Goal: Task Accomplishment & Management: Manage account settings

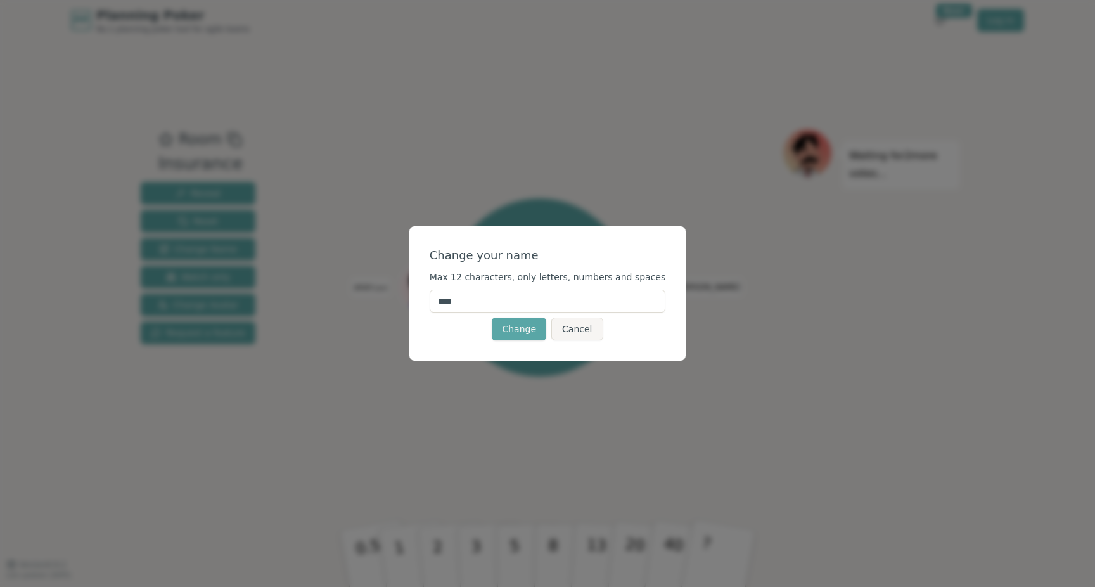
drag, startPoint x: 476, startPoint y: 302, endPoint x: 395, endPoint y: 309, distance: 81.4
click at [395, 309] on div "Change your name Max 12 characters, only letters, numbers and spaces **** Chang…" at bounding box center [547, 293] width 1095 height 587
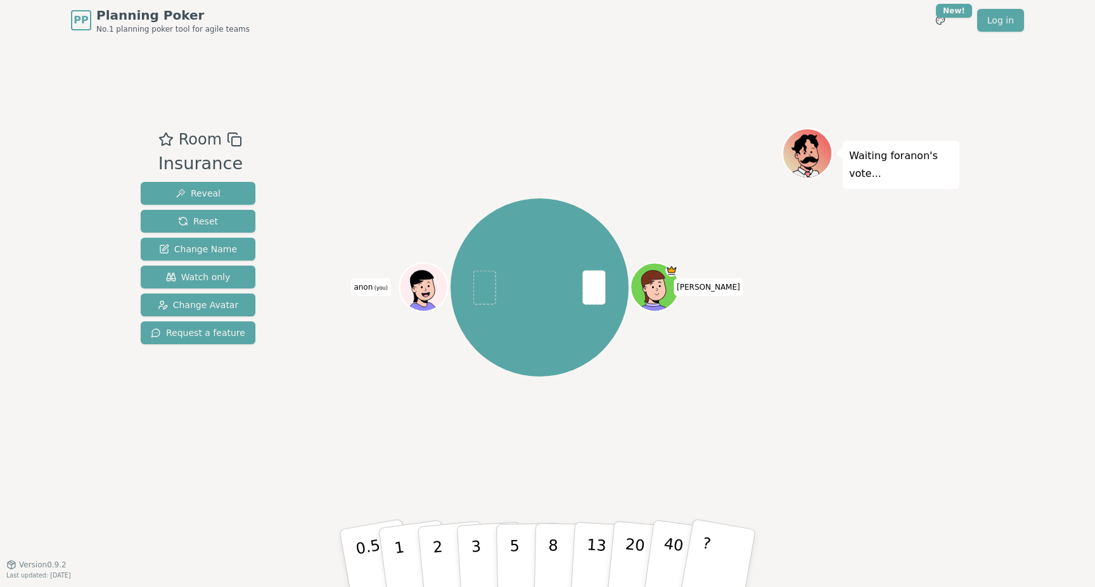
click at [379, 289] on span "(you)" at bounding box center [380, 288] width 15 height 6
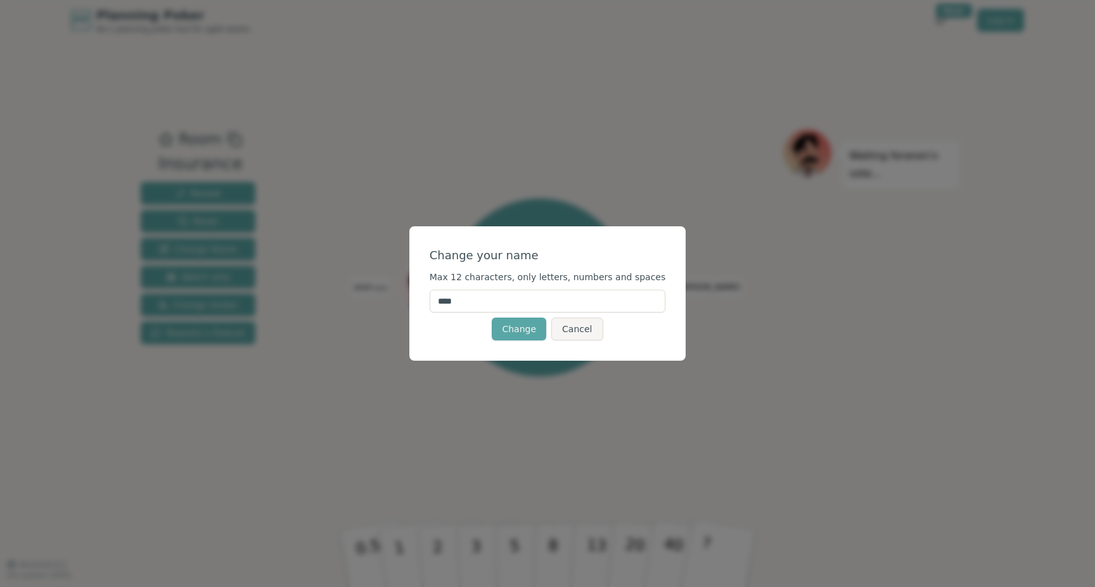
click at [483, 307] on input "****" at bounding box center [548, 301] width 236 height 23
type input "*"
type input "****"
click at [532, 329] on button "Change" at bounding box center [519, 328] width 54 height 23
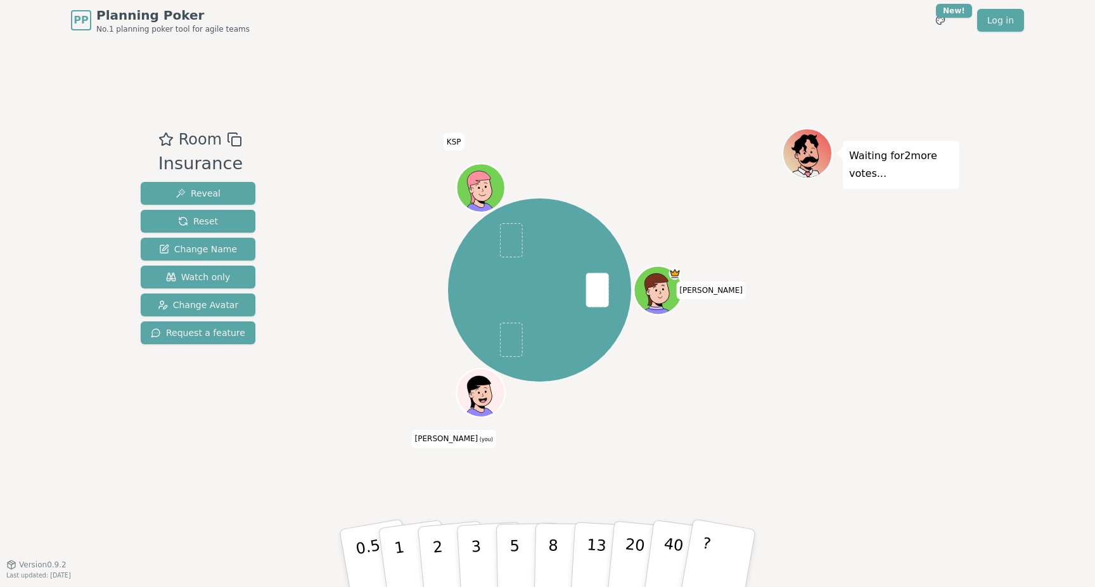
click at [478, 393] on ellipse at bounding box center [478, 392] width 2 height 3
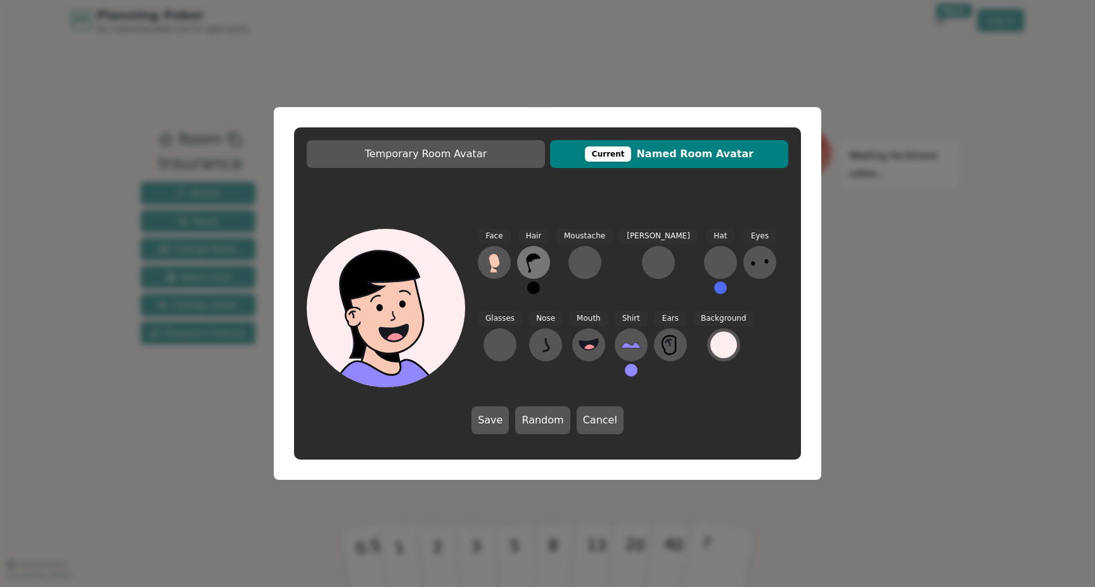
click at [541, 264] on icon at bounding box center [533, 262] width 20 height 20
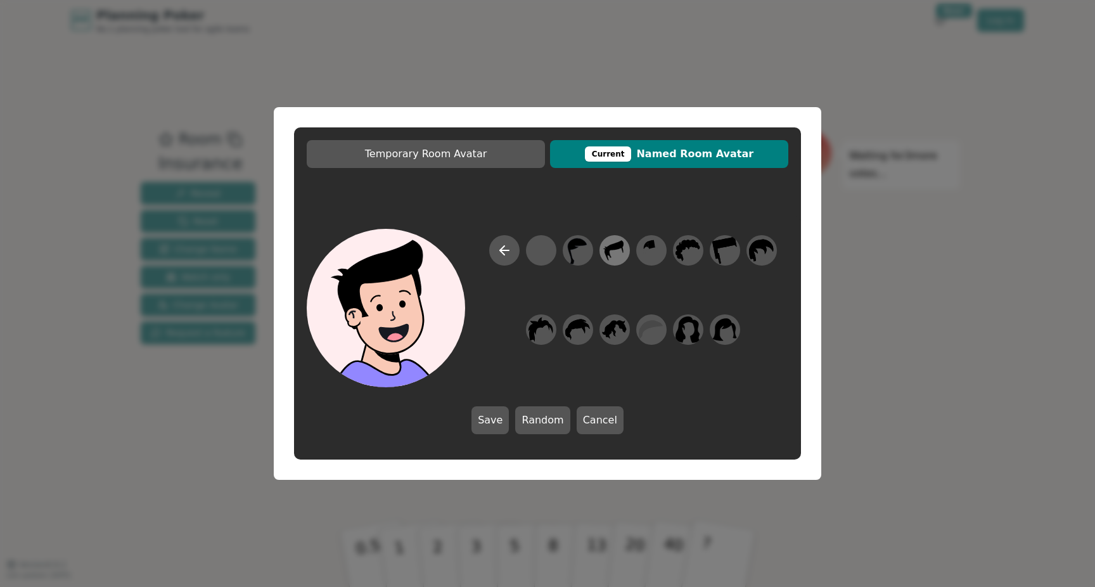
click at [615, 252] on icon at bounding box center [614, 250] width 25 height 29
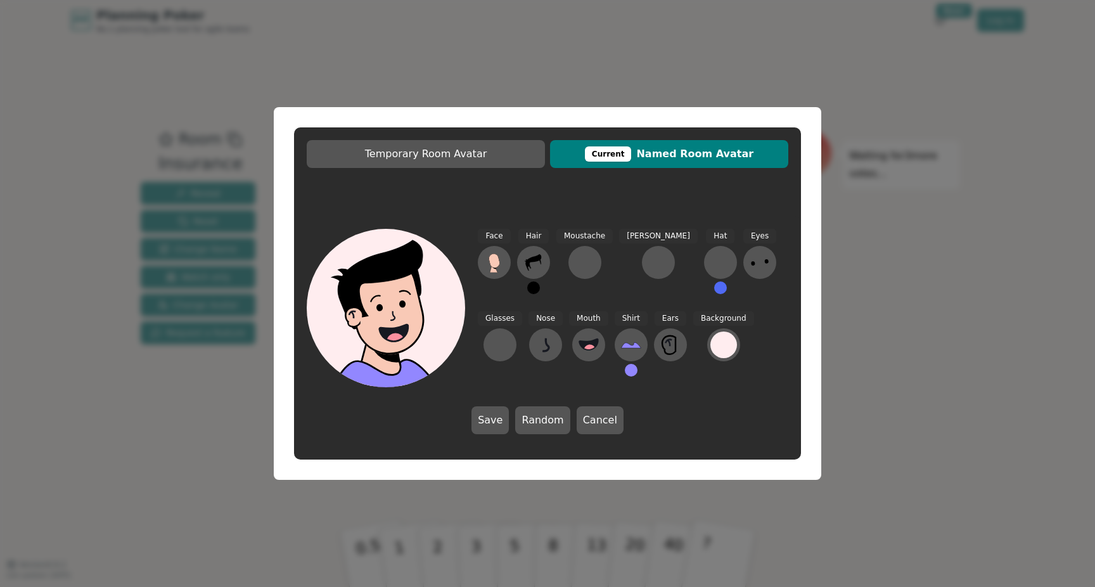
click at [533, 287] on button at bounding box center [533, 287] width 13 height 13
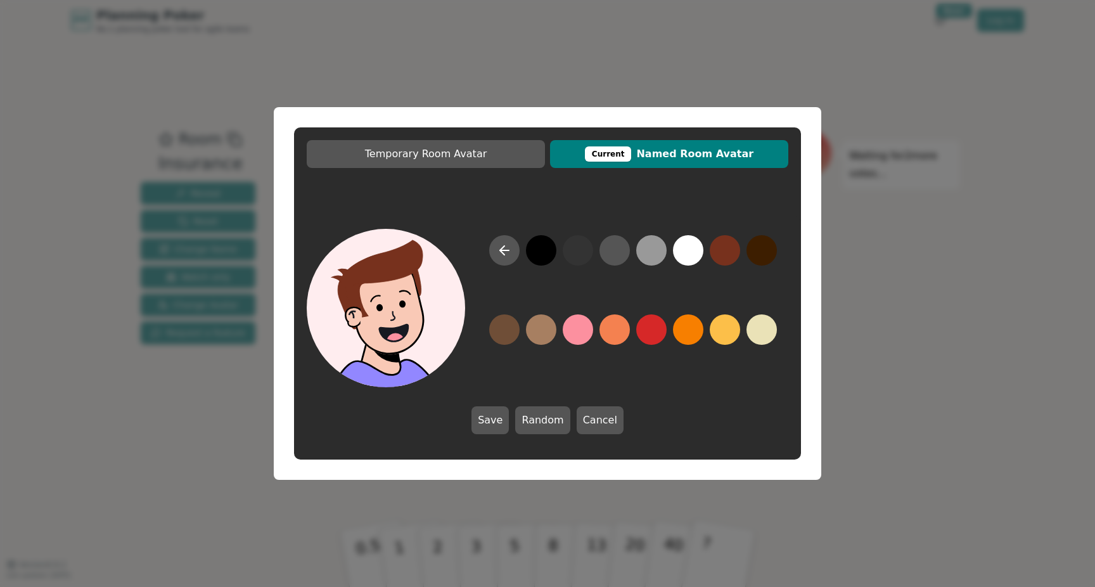
click at [729, 247] on button at bounding box center [725, 250] width 30 height 30
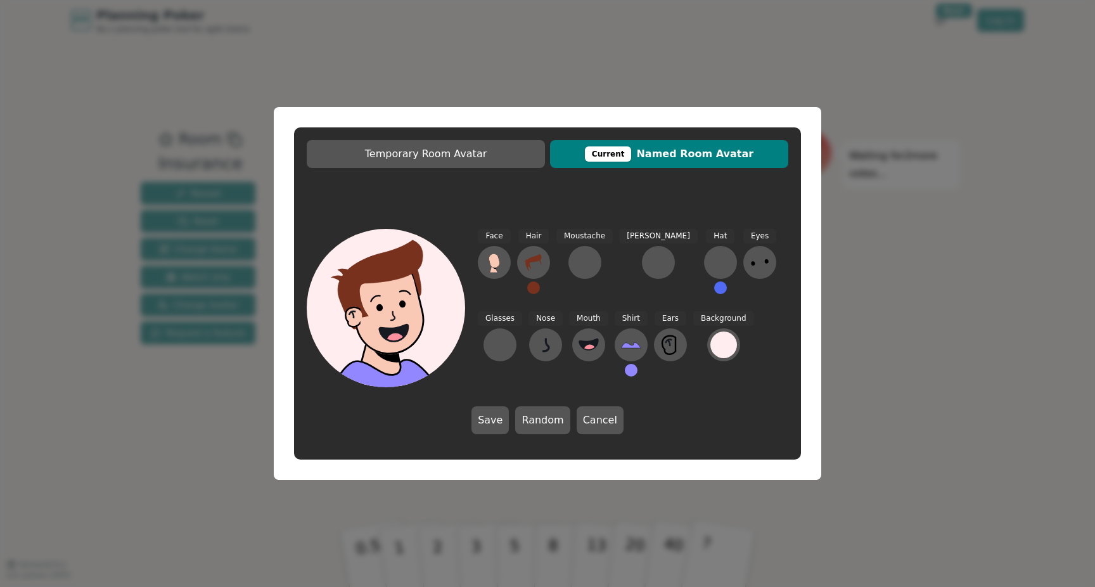
click at [534, 287] on button at bounding box center [533, 287] width 13 height 13
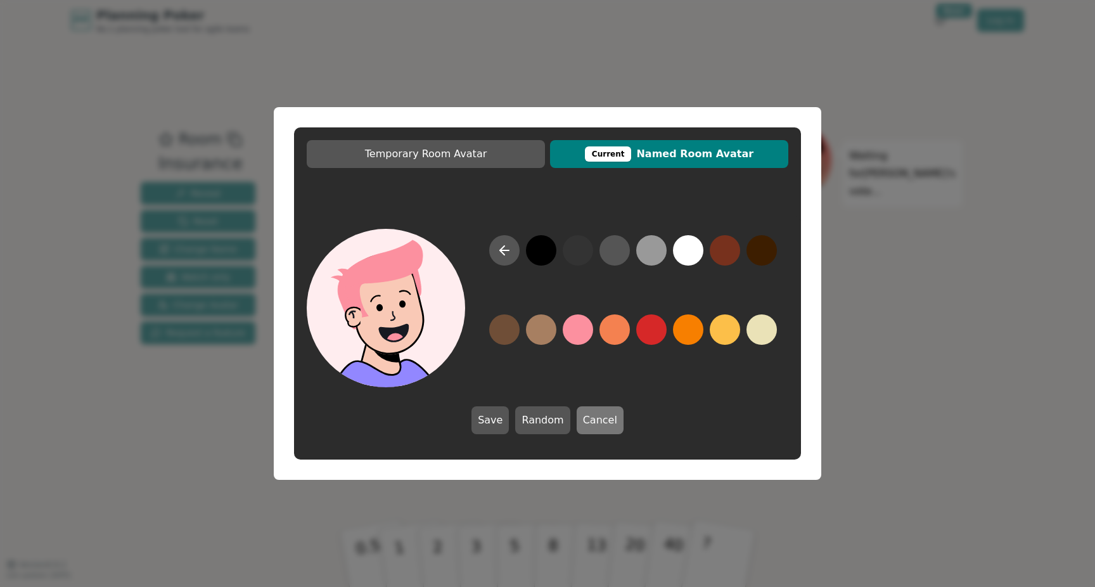
click at [588, 417] on button "Cancel" at bounding box center [600, 420] width 47 height 28
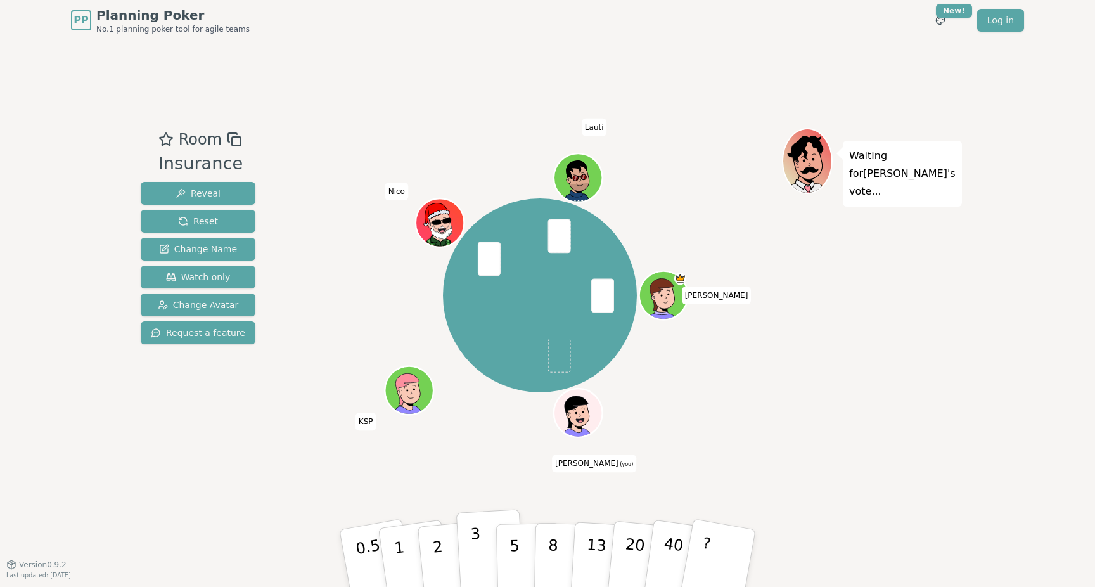
click at [483, 547] on button "3" at bounding box center [490, 558] width 69 height 99
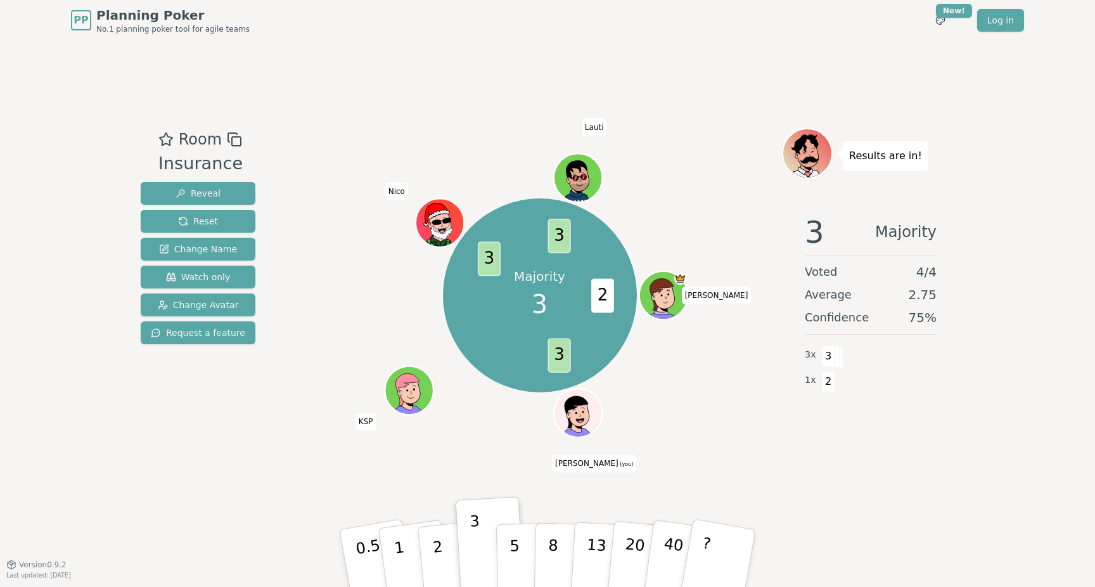
click at [587, 416] on div at bounding box center [579, 428] width 47 height 42
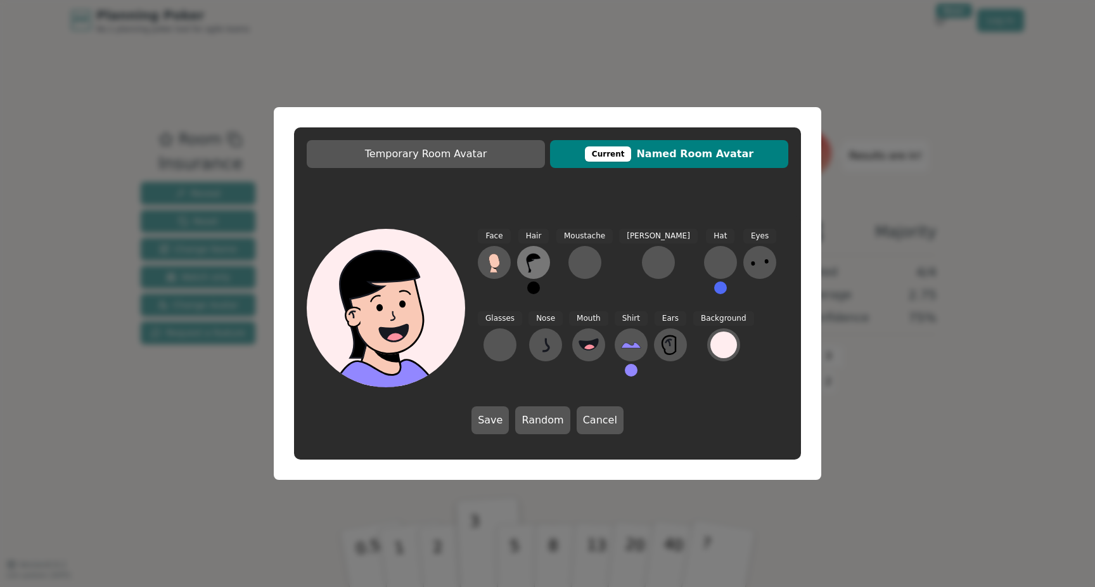
click at [535, 262] on icon at bounding box center [533, 262] width 20 height 20
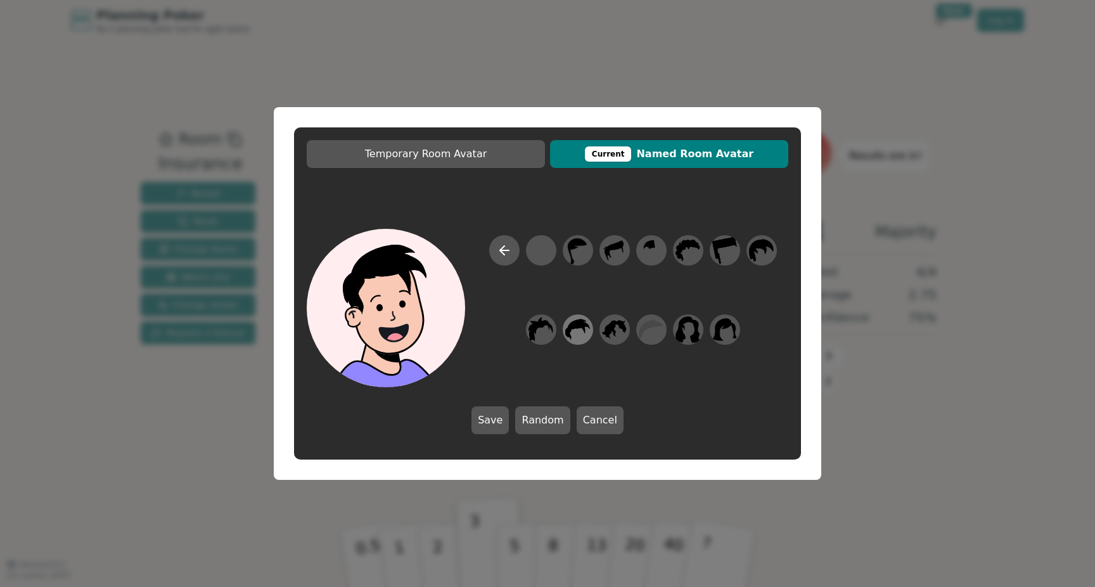
click at [575, 334] on icon at bounding box center [577, 329] width 25 height 29
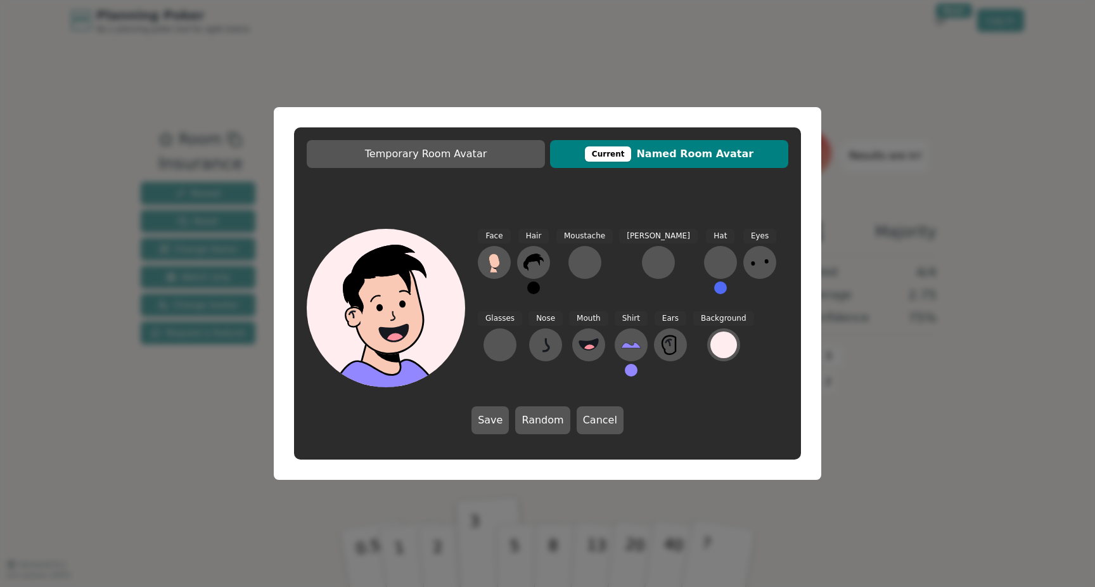
click at [537, 293] on div "Hair" at bounding box center [533, 267] width 33 height 76
click at [535, 289] on button at bounding box center [533, 287] width 13 height 13
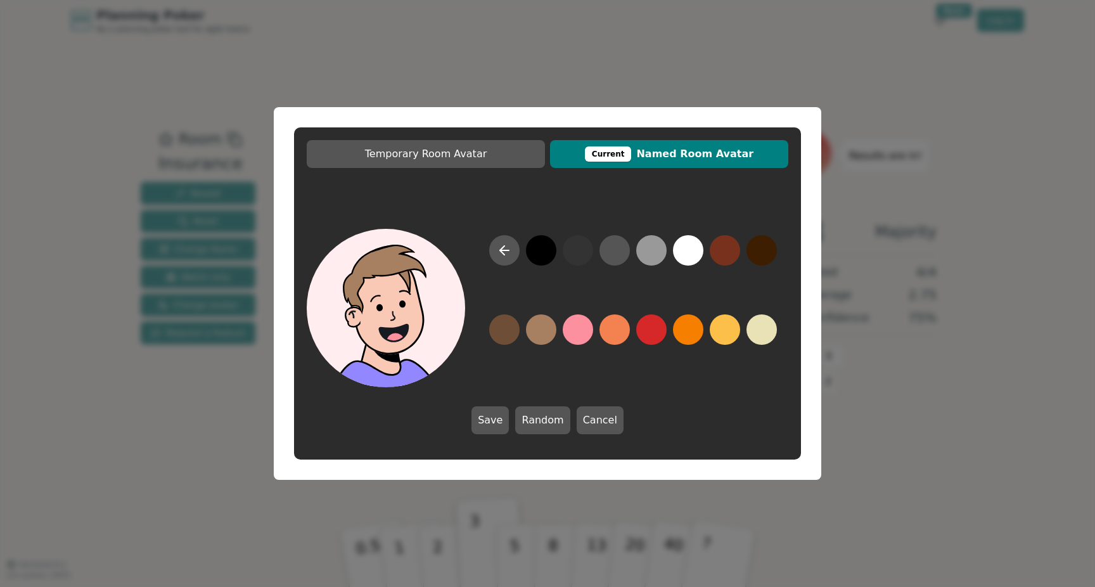
click at [533, 333] on button at bounding box center [541, 329] width 30 height 30
